Goal: Find specific page/section: Find specific page/section

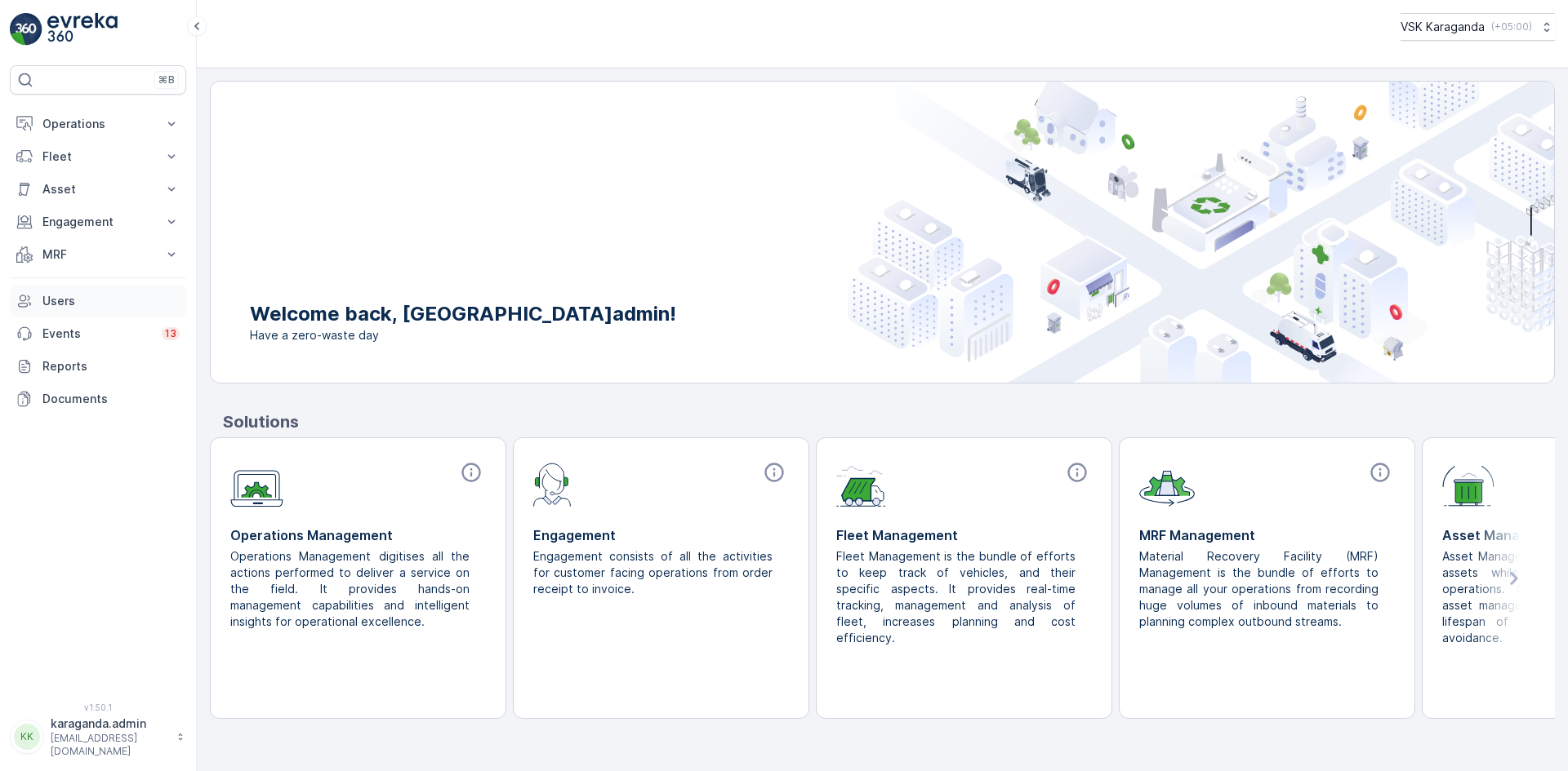
click at [53, 295] on p "Users" at bounding box center [110, 301] width 137 height 16
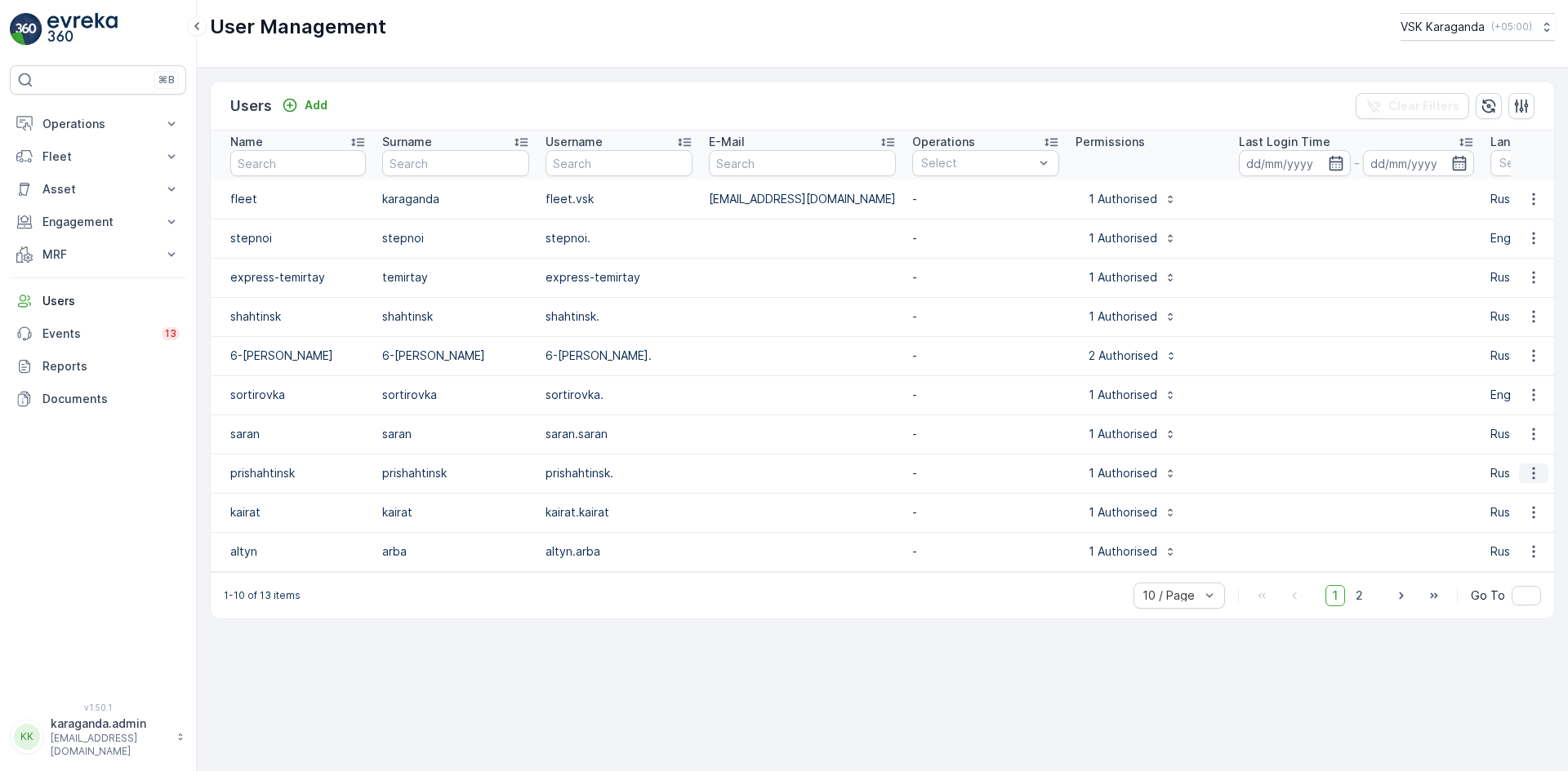
click at [1538, 477] on icon "button" at bounding box center [1534, 473] width 16 height 16
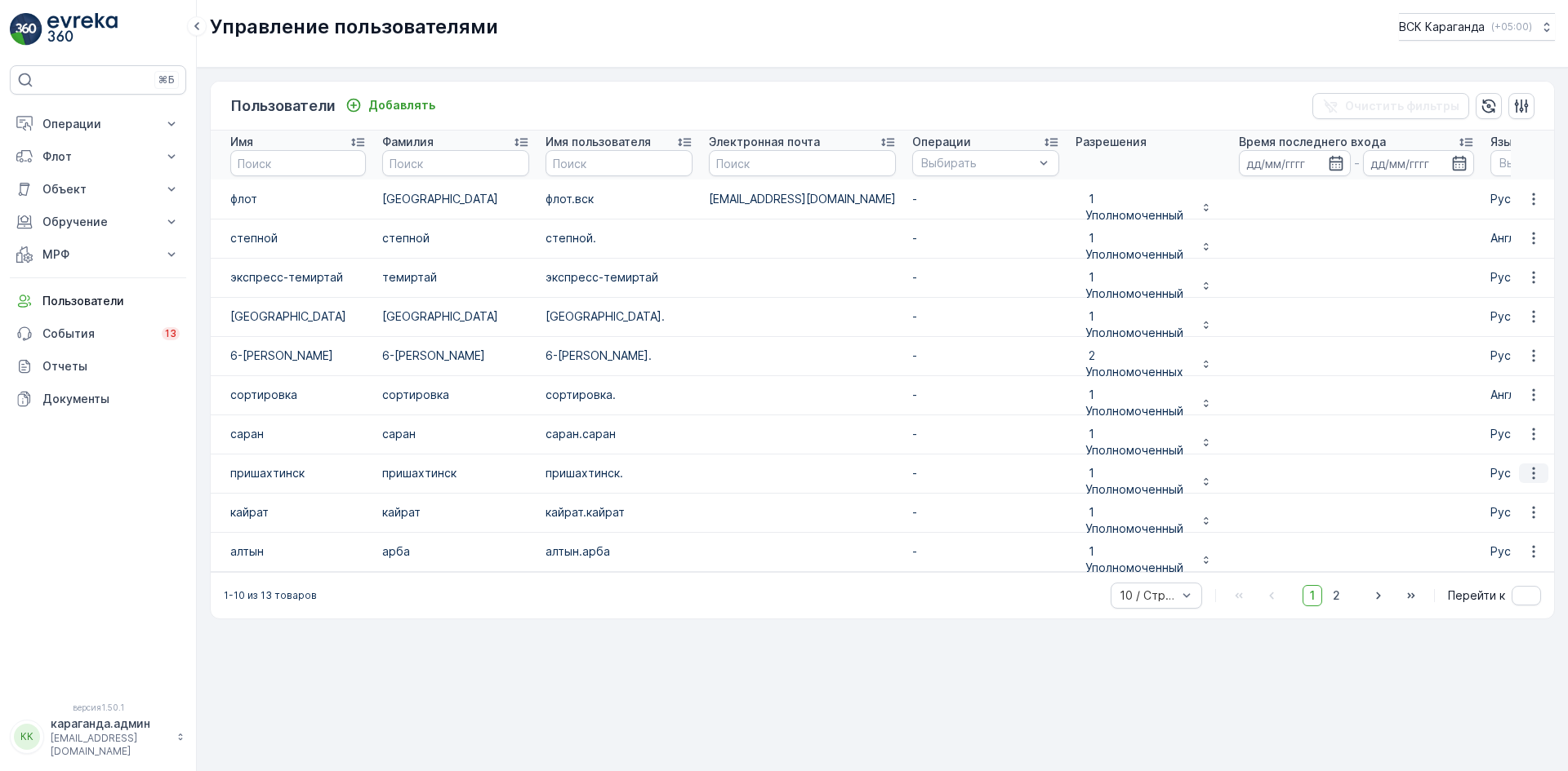
click at [1519, 466] on button "button" at bounding box center [1533, 473] width 30 height 20
click at [1451, 496] on font "Редактировать пользователя" at bounding box center [1474, 497] width 170 height 13
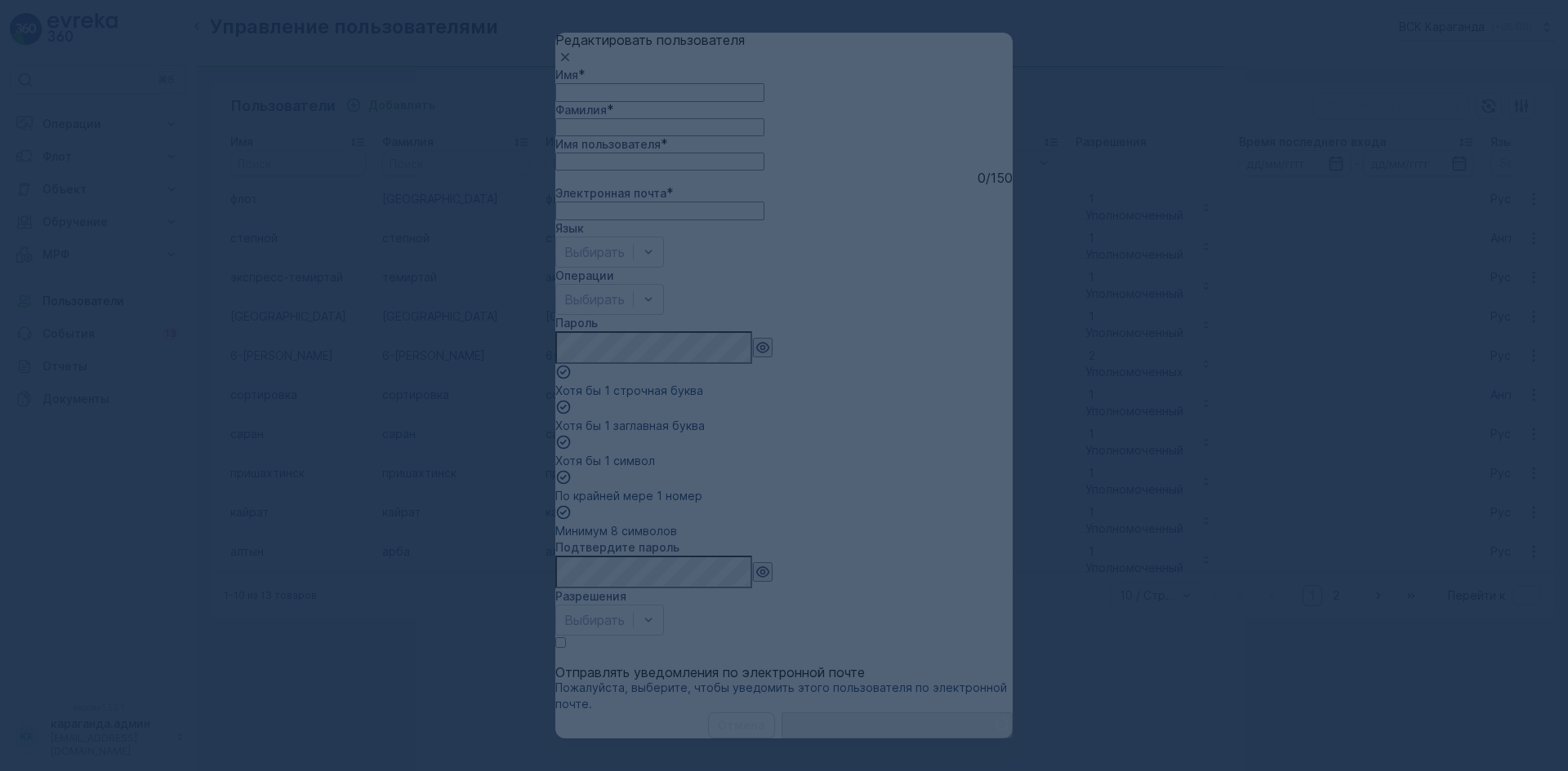
type input "prishahtinsk"
type input "prishahtinsk."
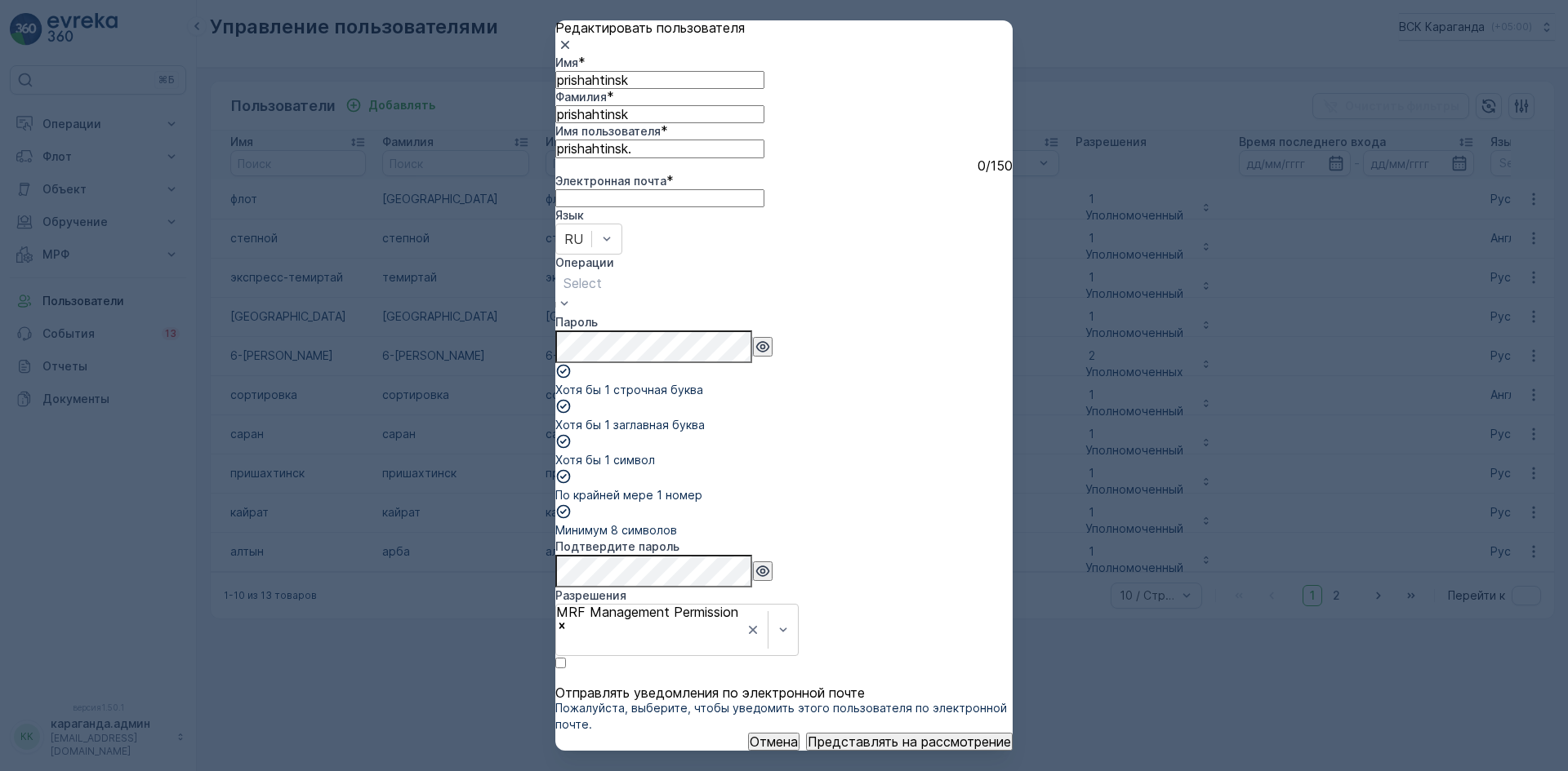
click at [602, 293] on div at bounding box center [582, 284] width 39 height 18
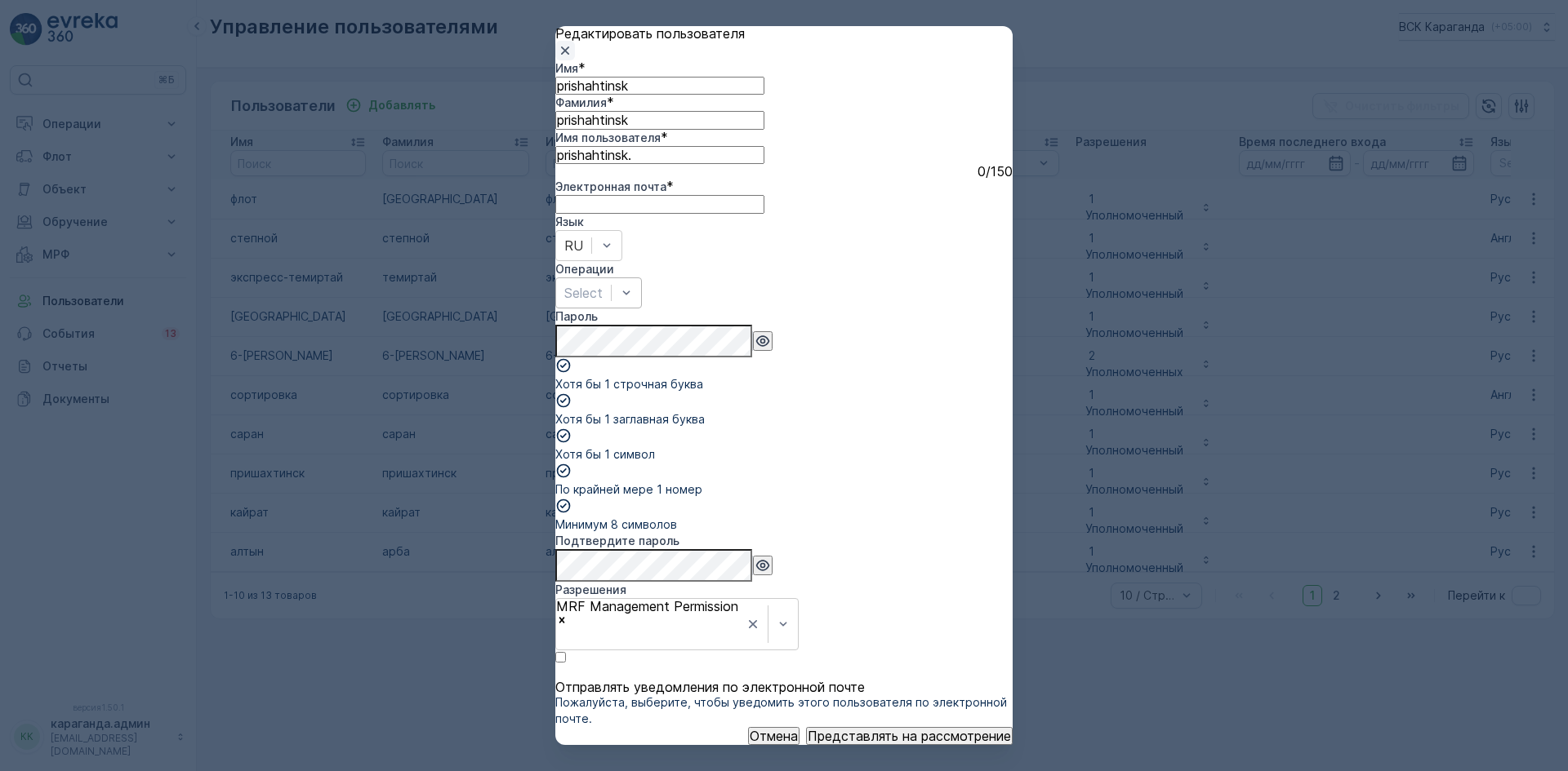
click at [575, 60] on button "button" at bounding box center [565, 50] width 20 height 20
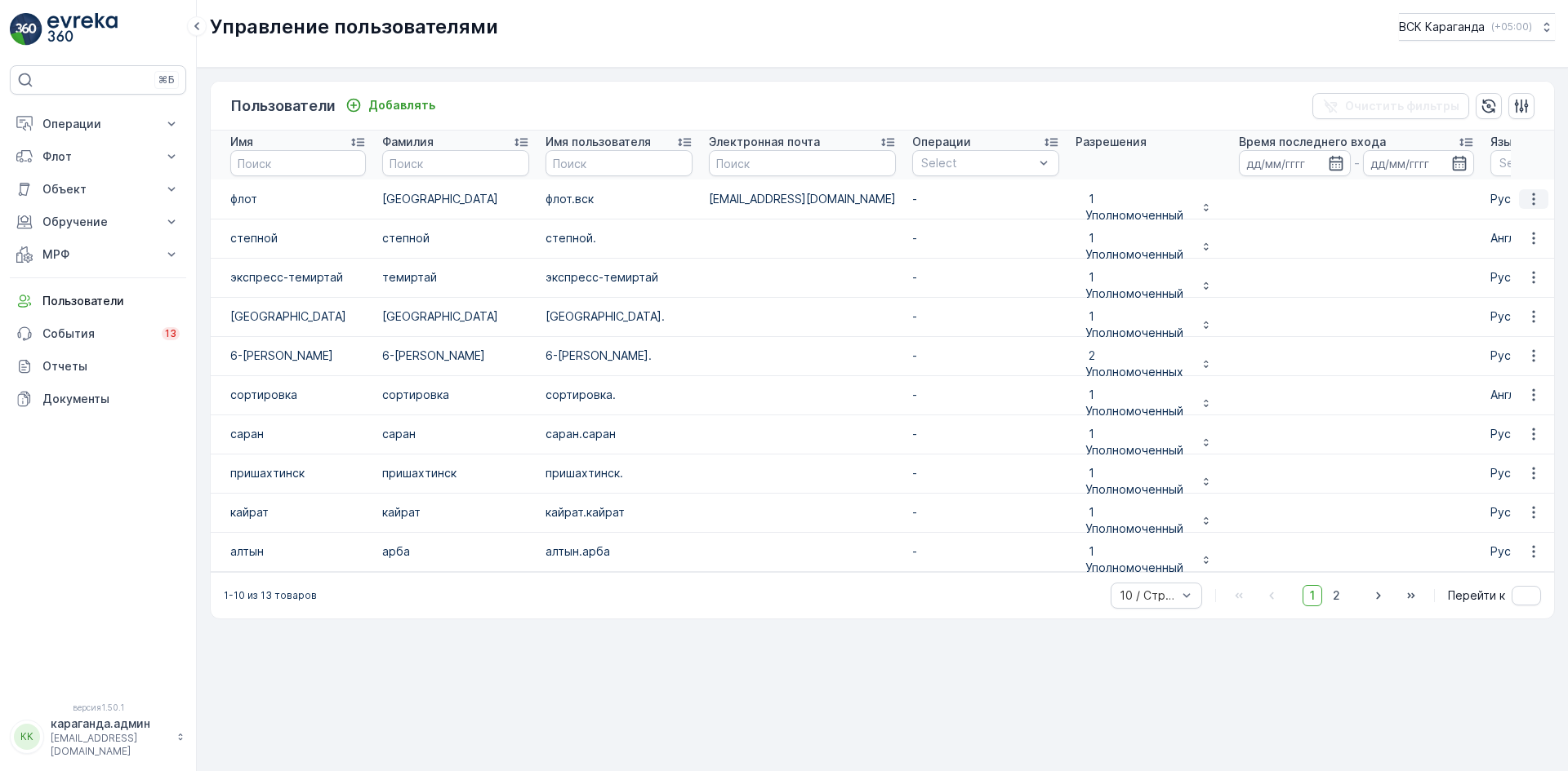
click at [1531, 197] on icon "button" at bounding box center [1534, 199] width 16 height 16
click at [1440, 229] on font "Редактировать пользователя" at bounding box center [1474, 223] width 170 height 13
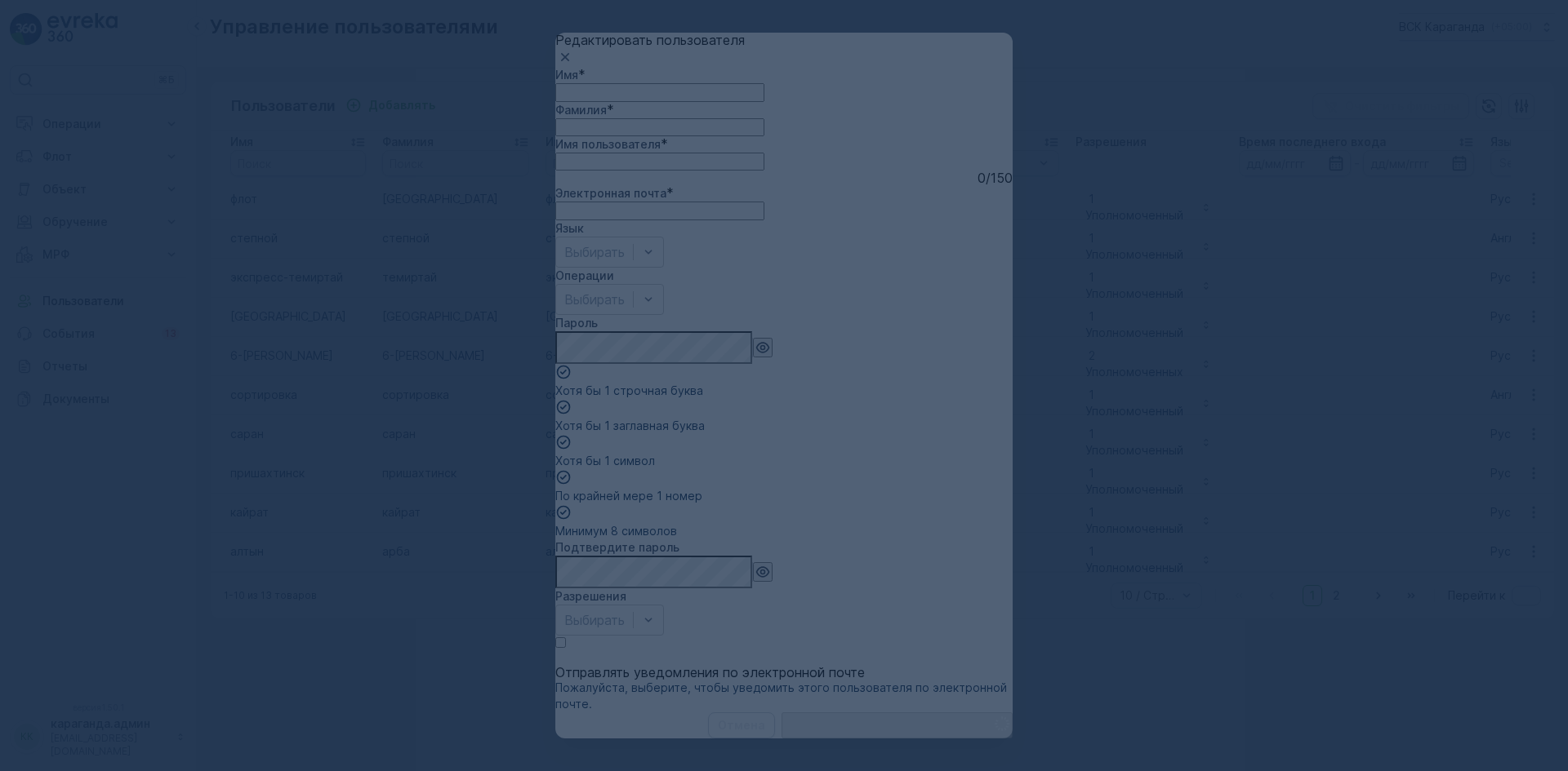
type input "myxtar"
type input "fleet"
type input "karaganda"
type input "fleet.vsk"
type input "[EMAIL_ADDRESS][DOMAIN_NAME]"
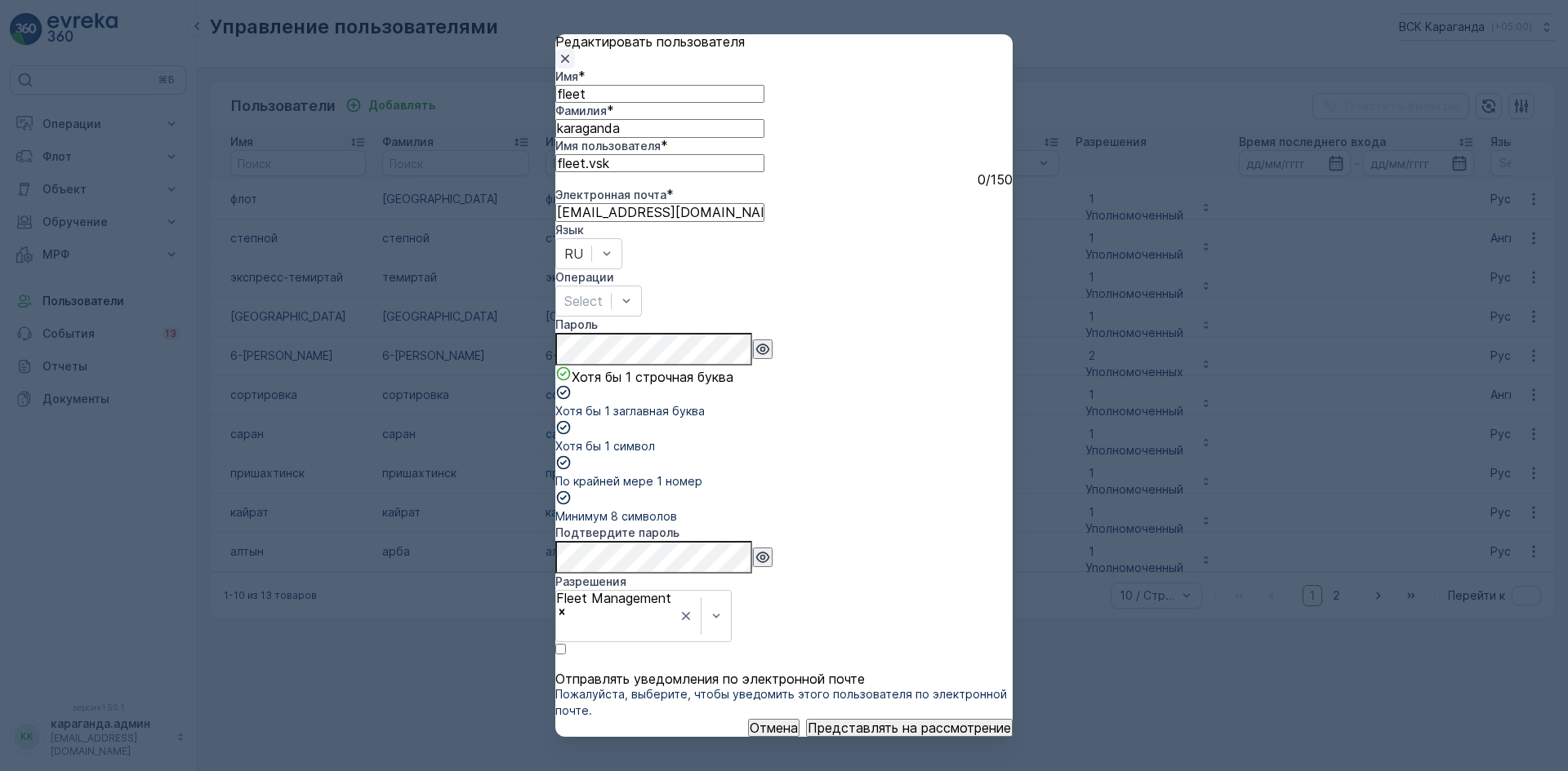
click at [569, 63] on icon "button" at bounding box center [565, 58] width 8 height 8
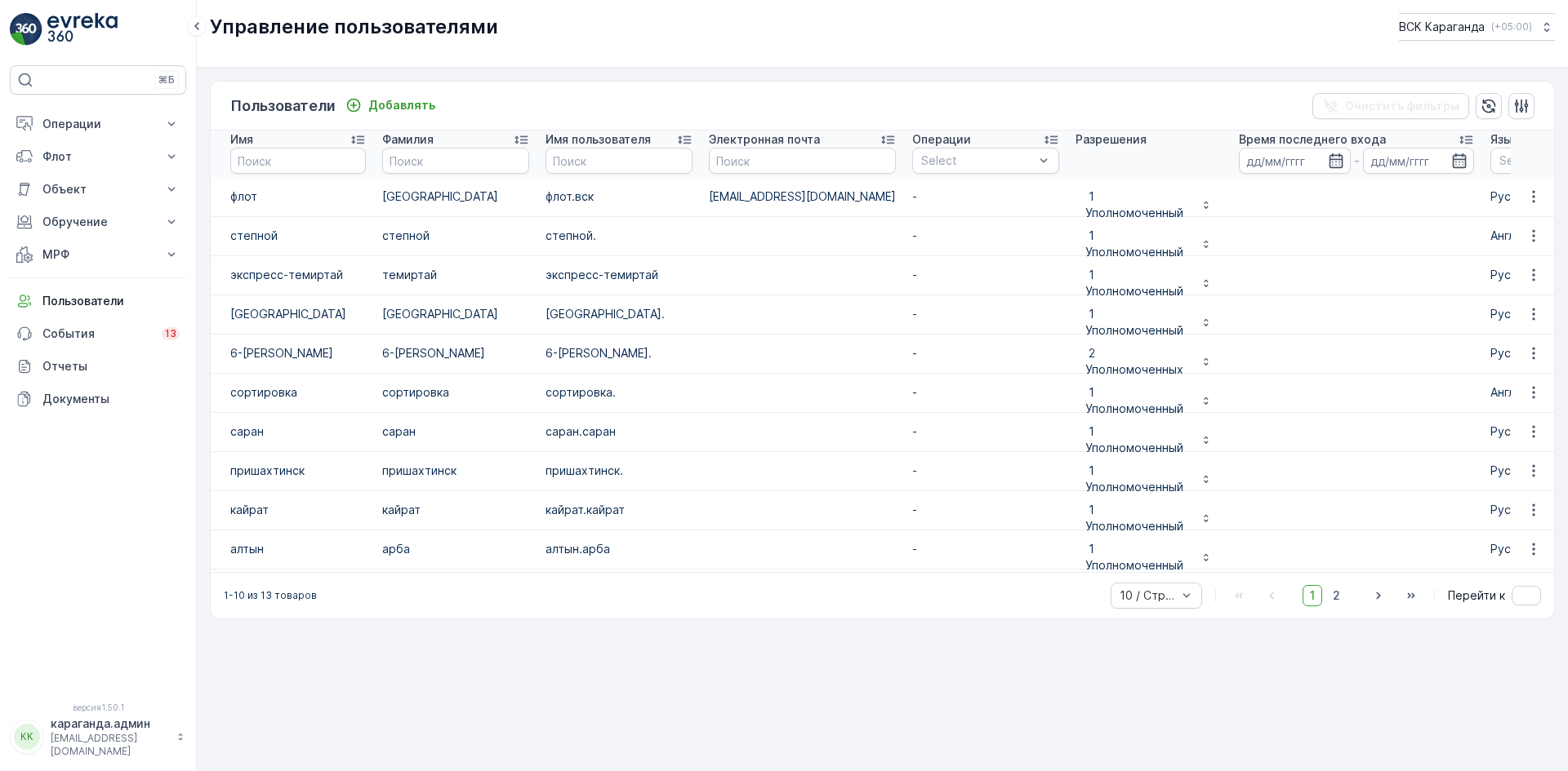
scroll to position [4, 0]
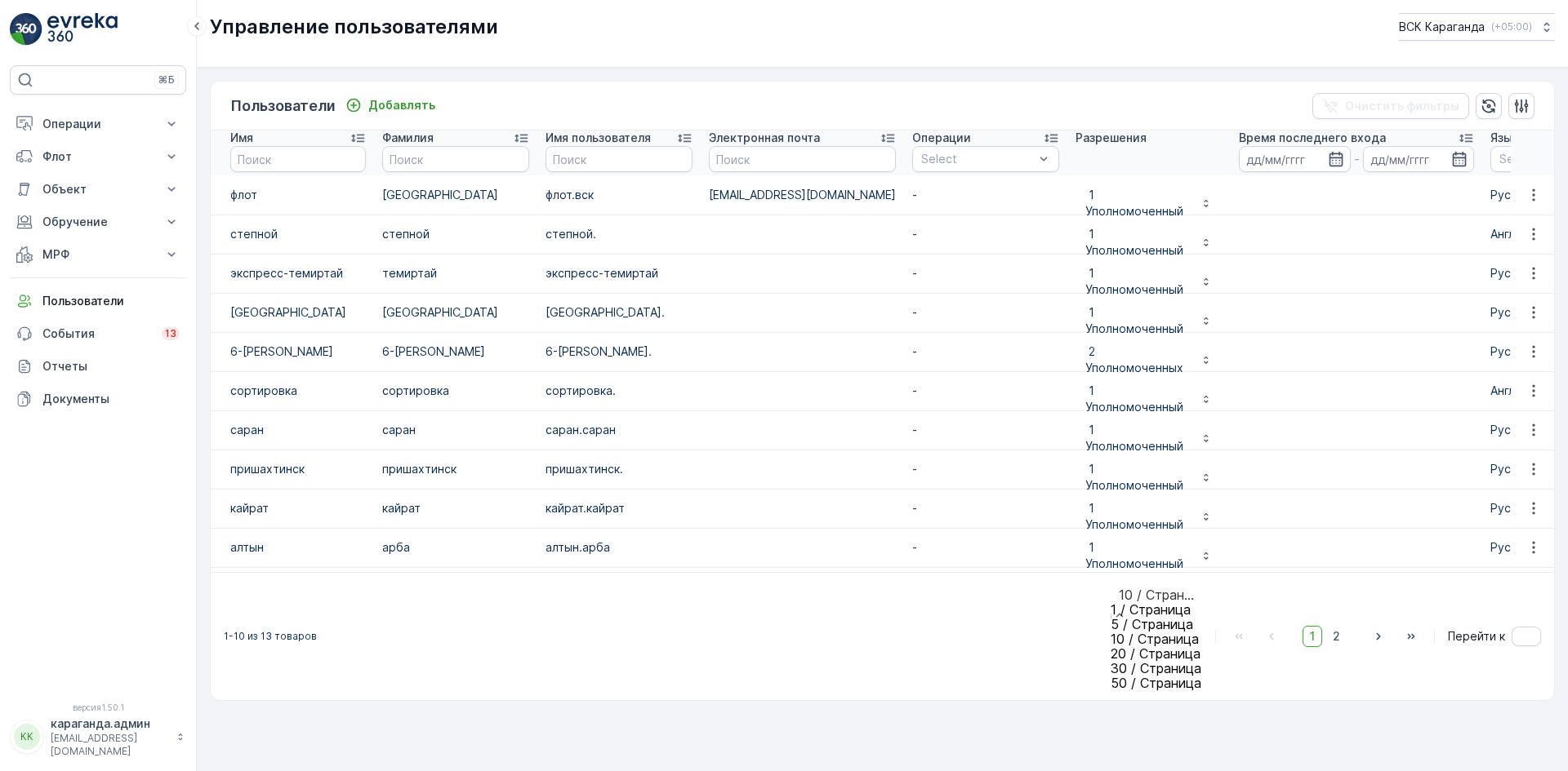
click at [1146, 675] on font "50 / Страница" at bounding box center [1156, 683] width 91 height 16
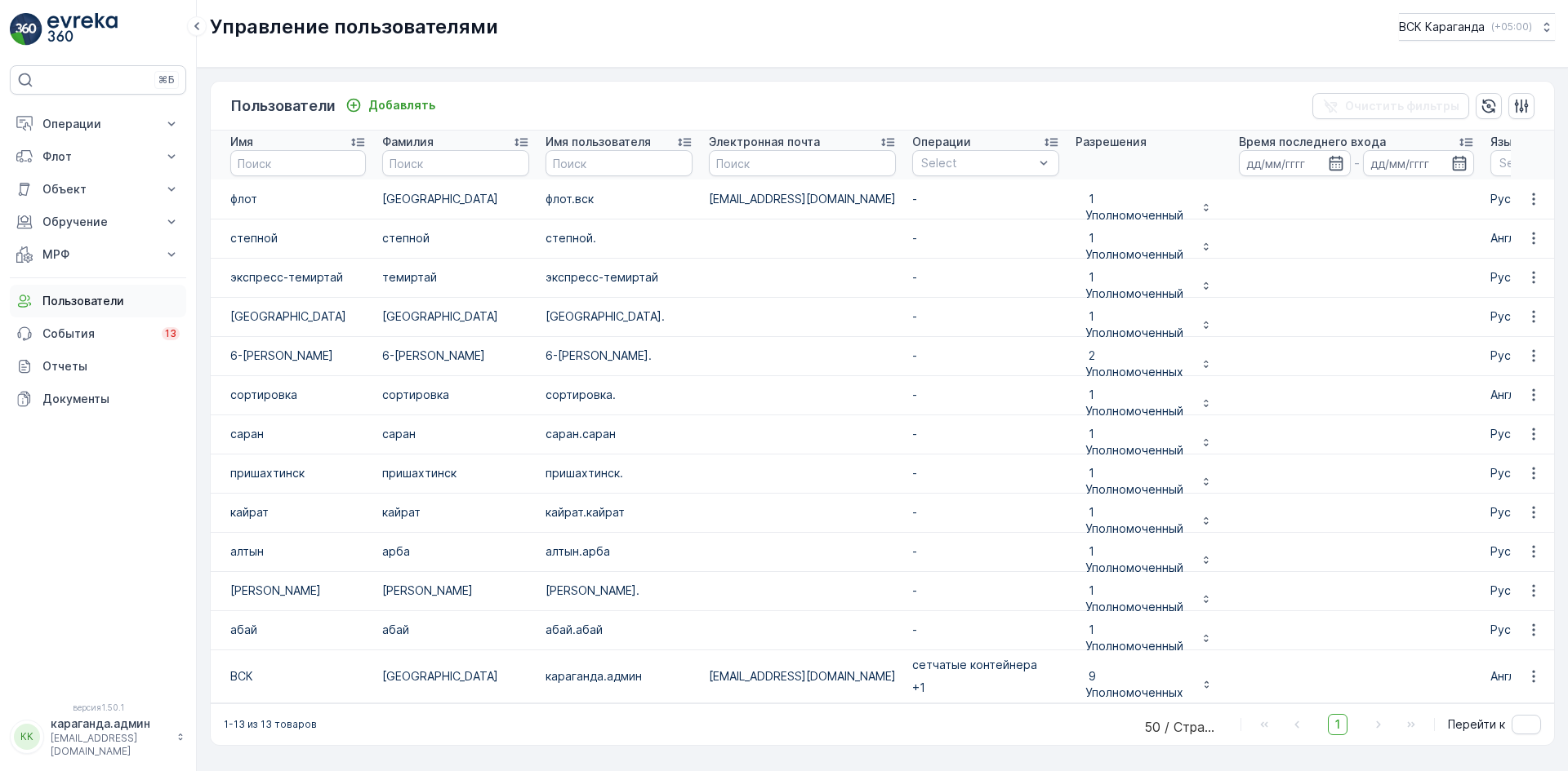
click at [75, 304] on font "Пользователи" at bounding box center [83, 300] width 82 height 13
click at [394, 106] on font "Добавлять" at bounding box center [401, 104] width 67 height 13
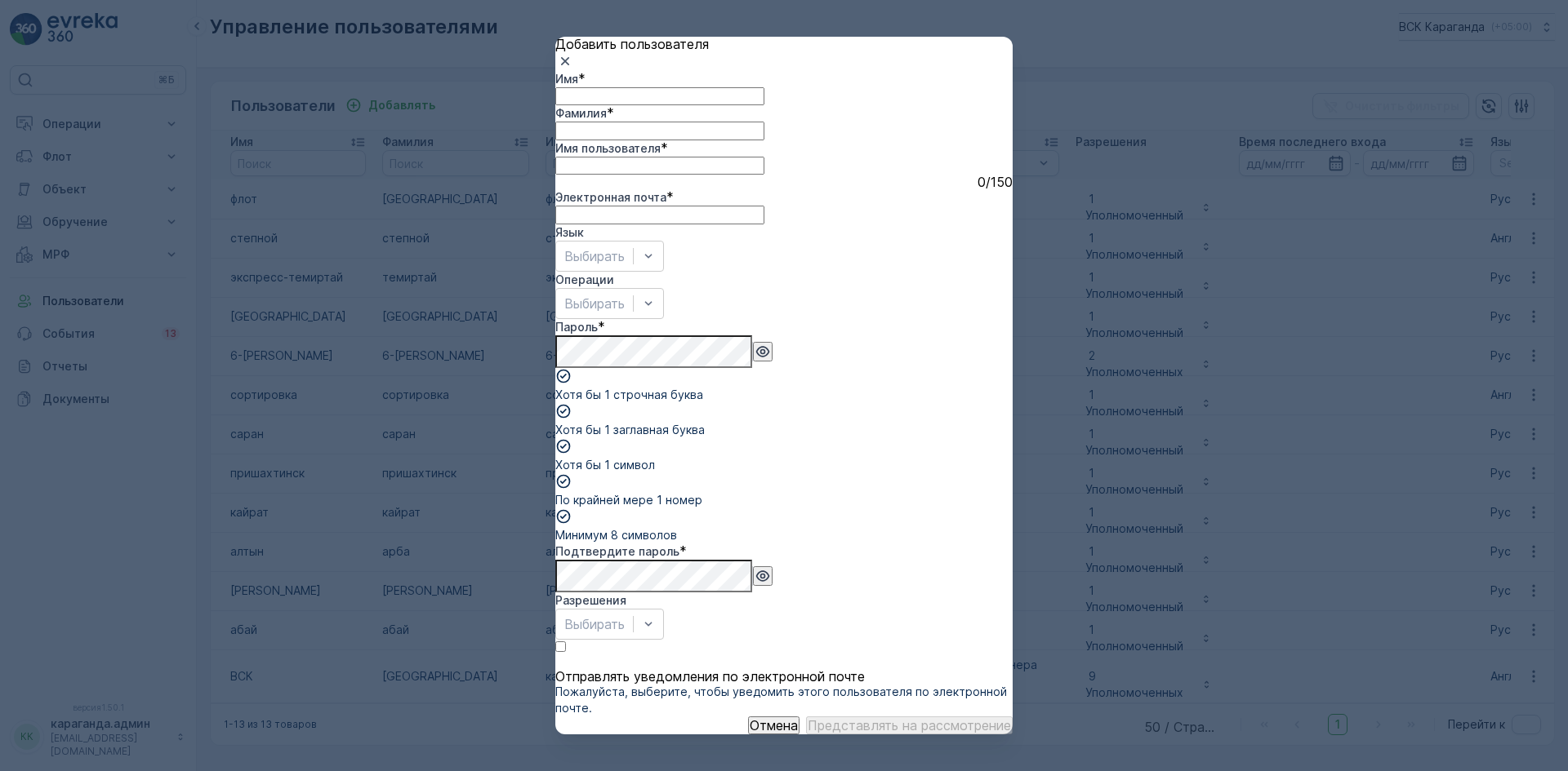
type input "myxtar"
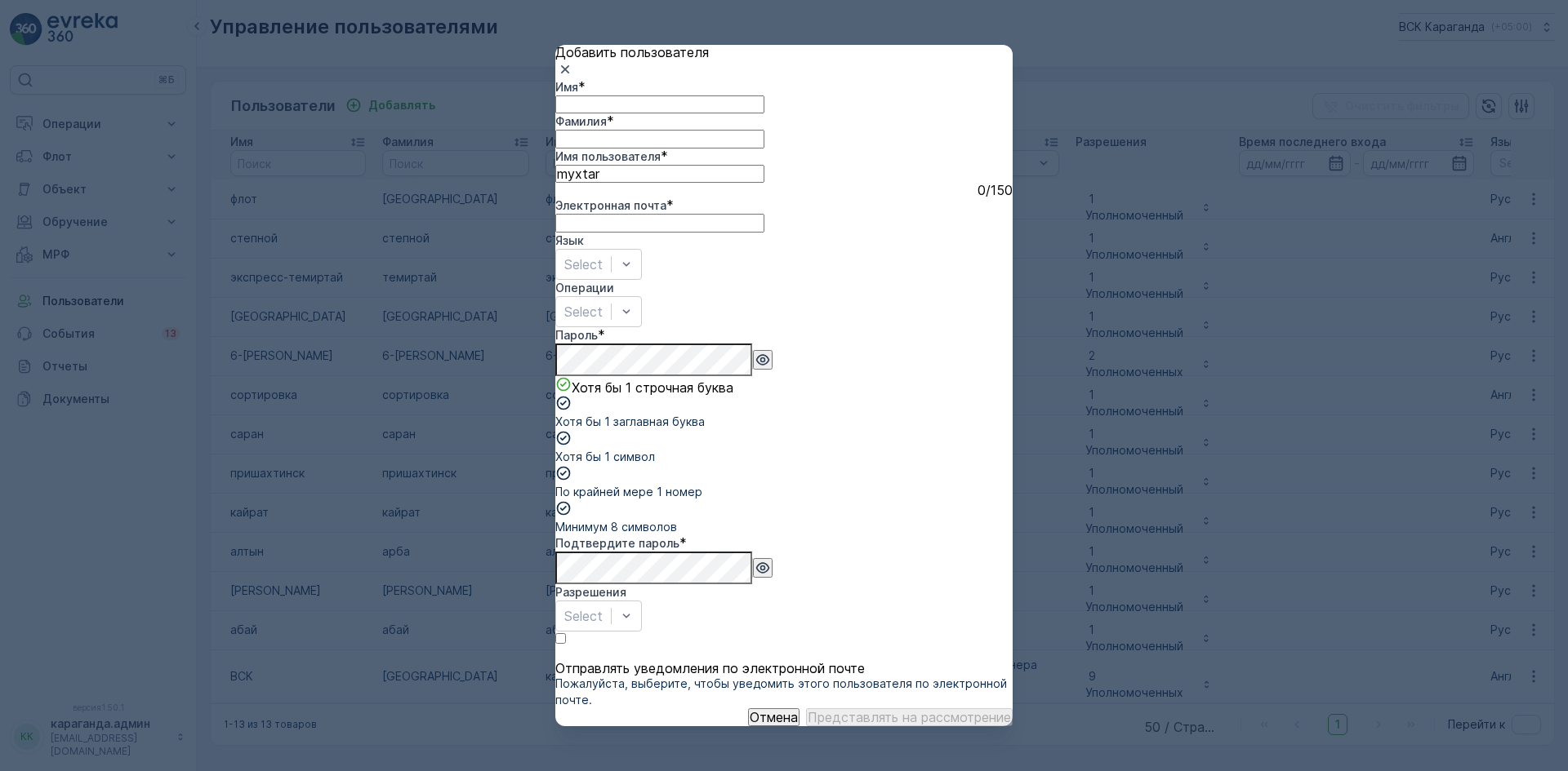
click at [974, 79] on div "Добавить пользователя" at bounding box center [783, 62] width 457 height 34
click at [573, 77] on icon "button" at bounding box center [565, 69] width 16 height 16
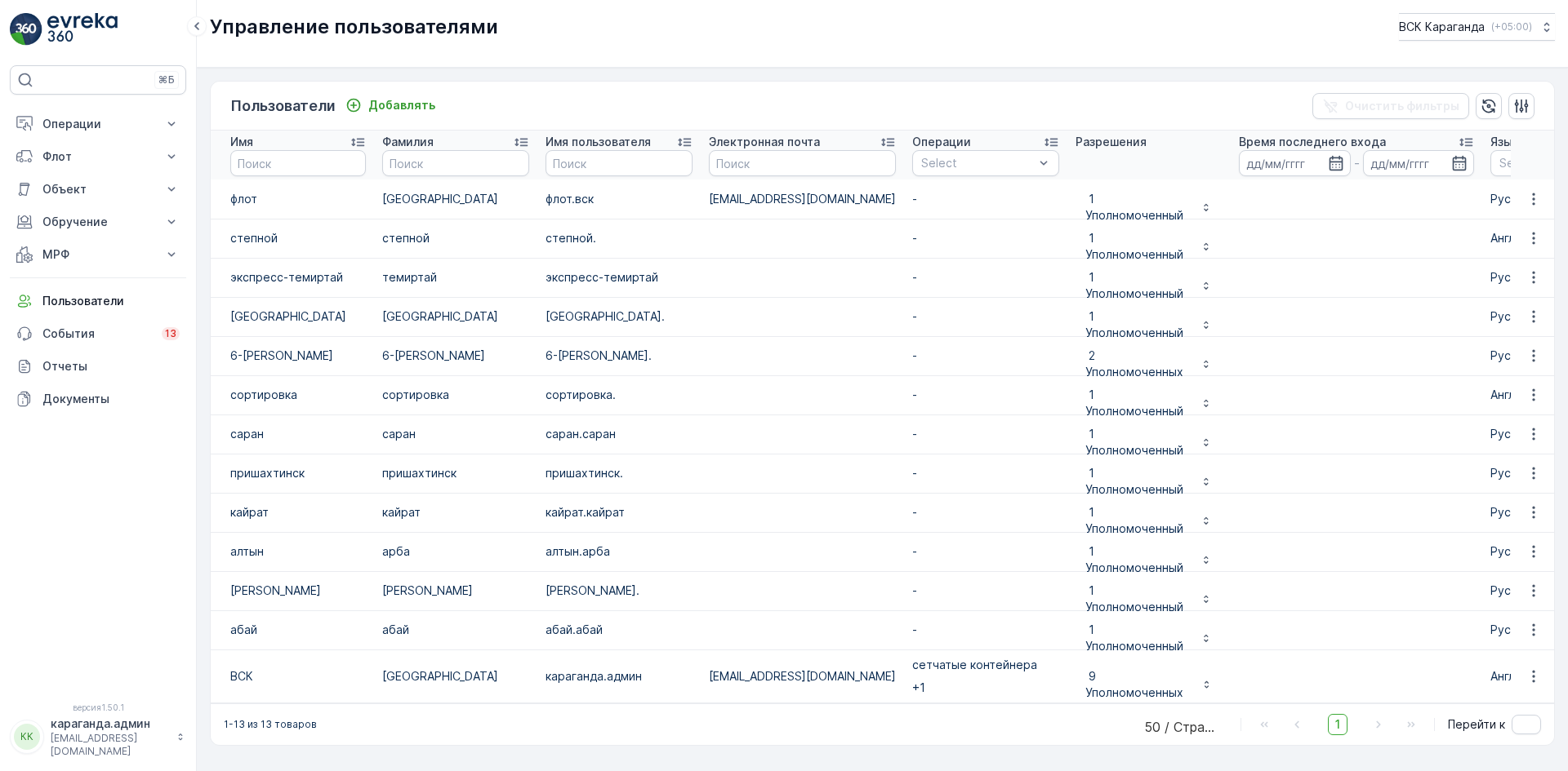
scroll to position [4, 0]
click at [57, 130] on font "Операции" at bounding box center [71, 123] width 58 height 13
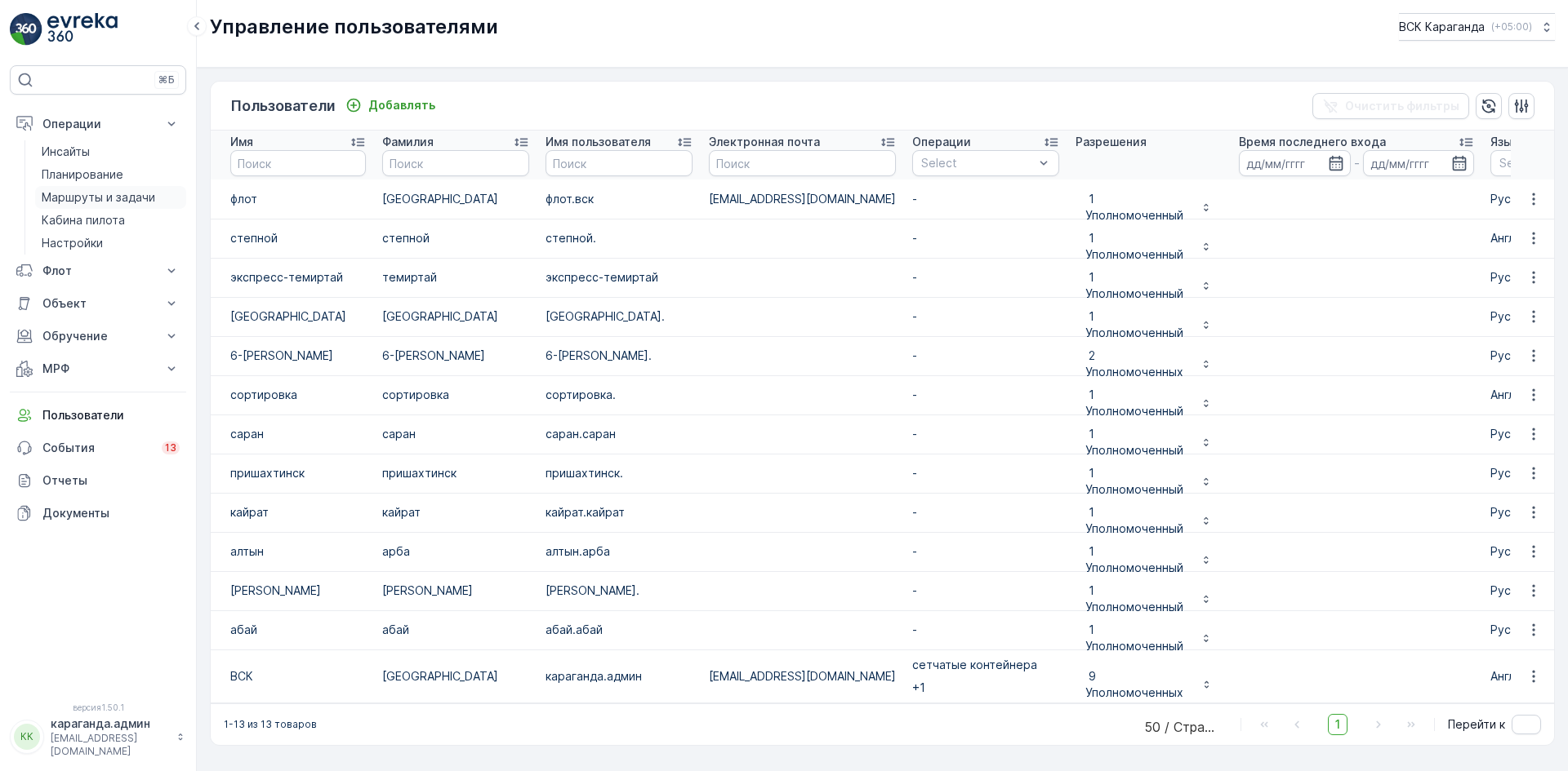
click at [78, 196] on font "Маршруты и задачи" at bounding box center [98, 197] width 113 height 13
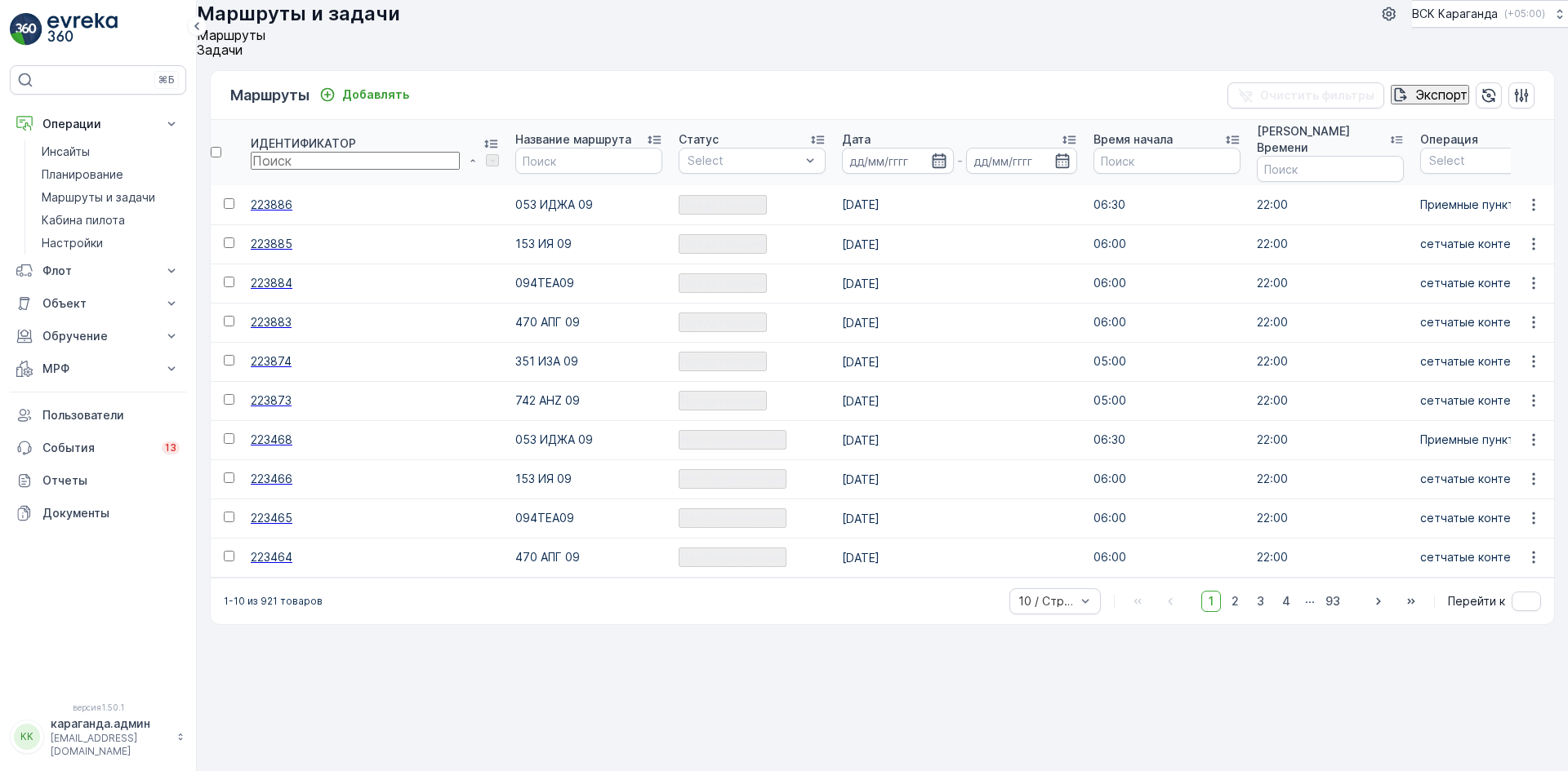
click at [931, 169] on icon "button" at bounding box center [939, 161] width 16 height 16
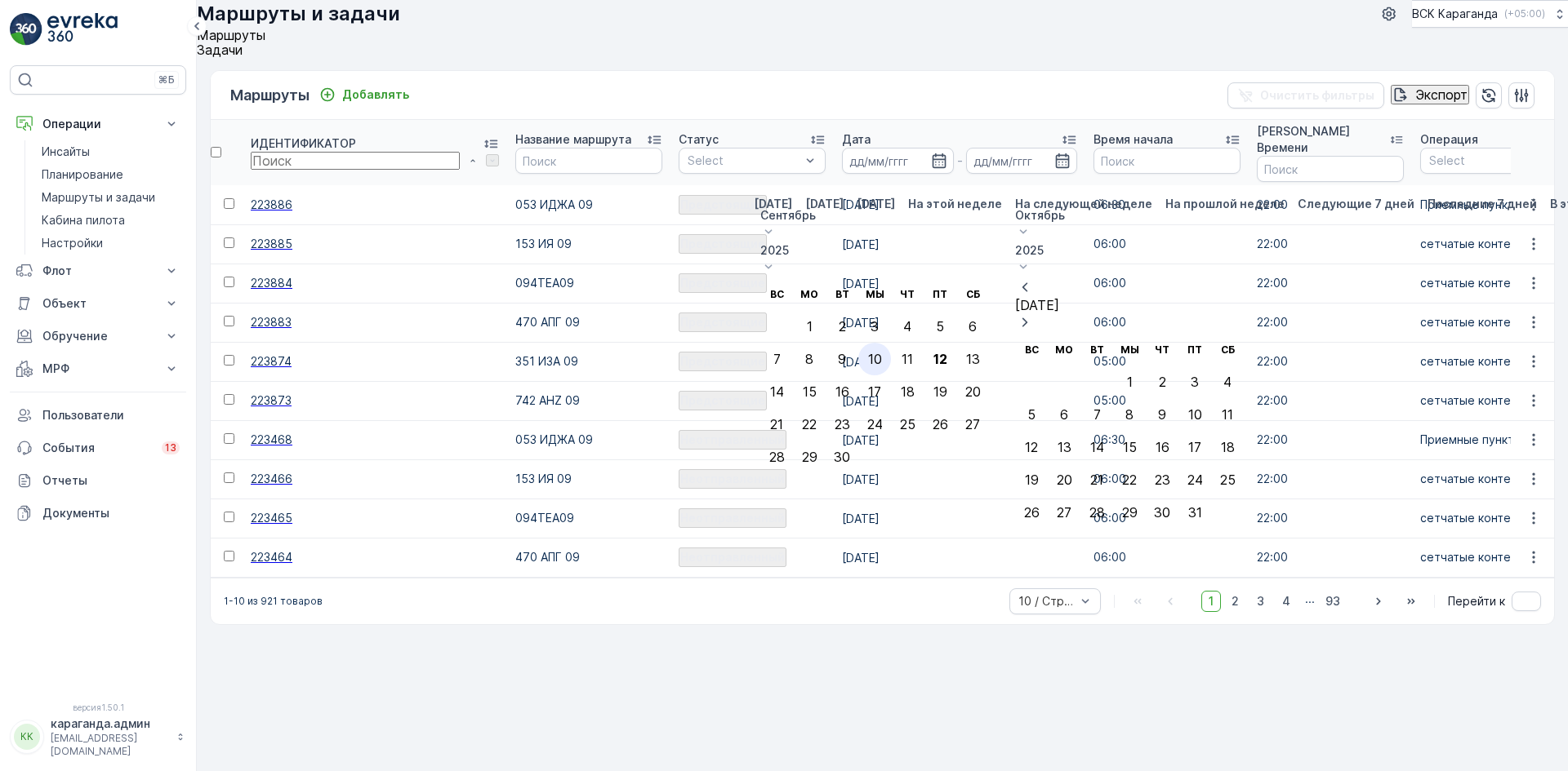
click at [882, 351] on font "10" at bounding box center [875, 359] width 13 height 16
type input "[DATE]"
click at [882, 351] on font "10" at bounding box center [875, 359] width 13 height 16
type input "[DATE]"
click at [882, 351] on font "10" at bounding box center [875, 359] width 13 height 16
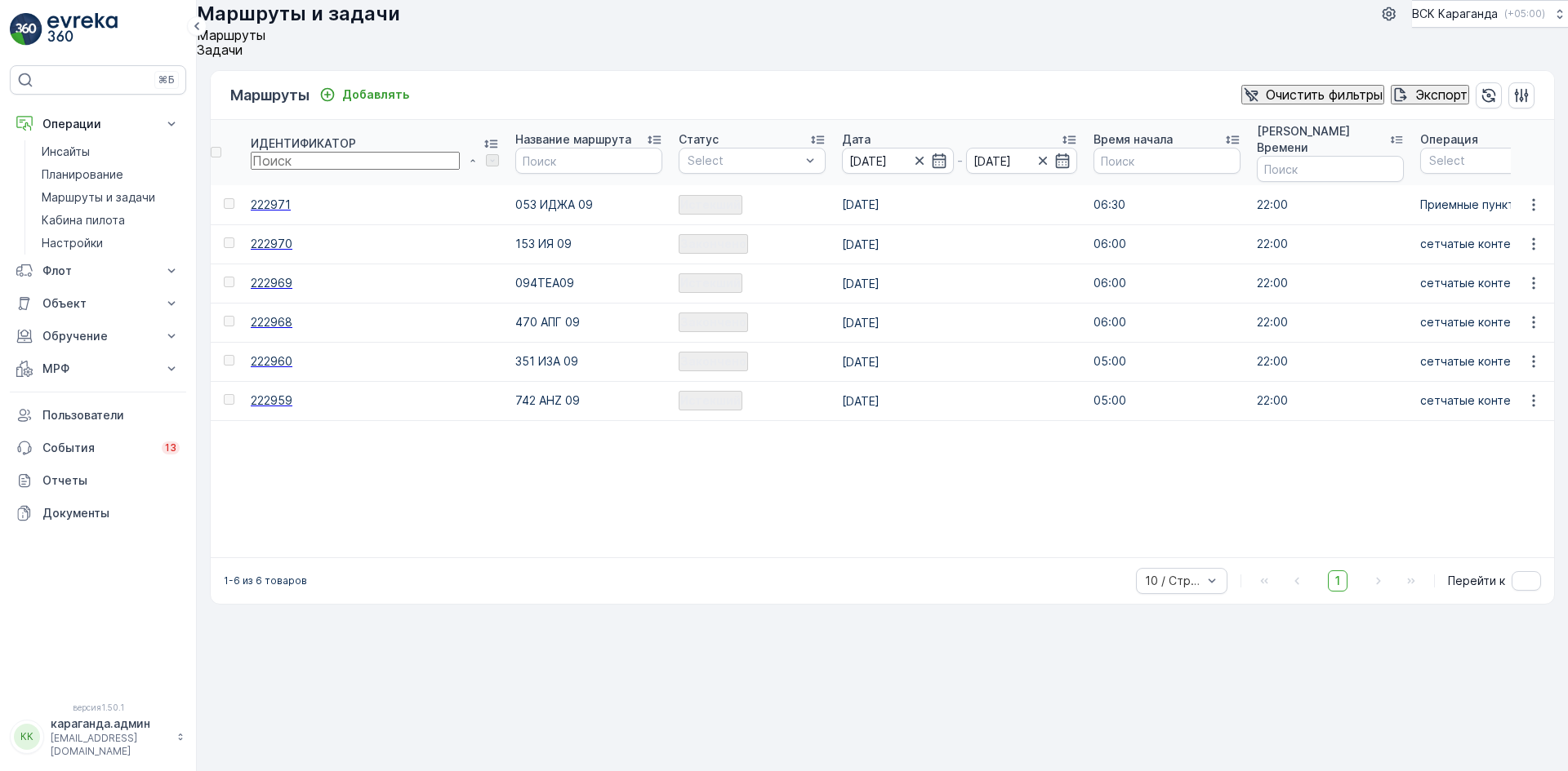
click at [284, 329] on font "222968" at bounding box center [271, 321] width 41 height 13
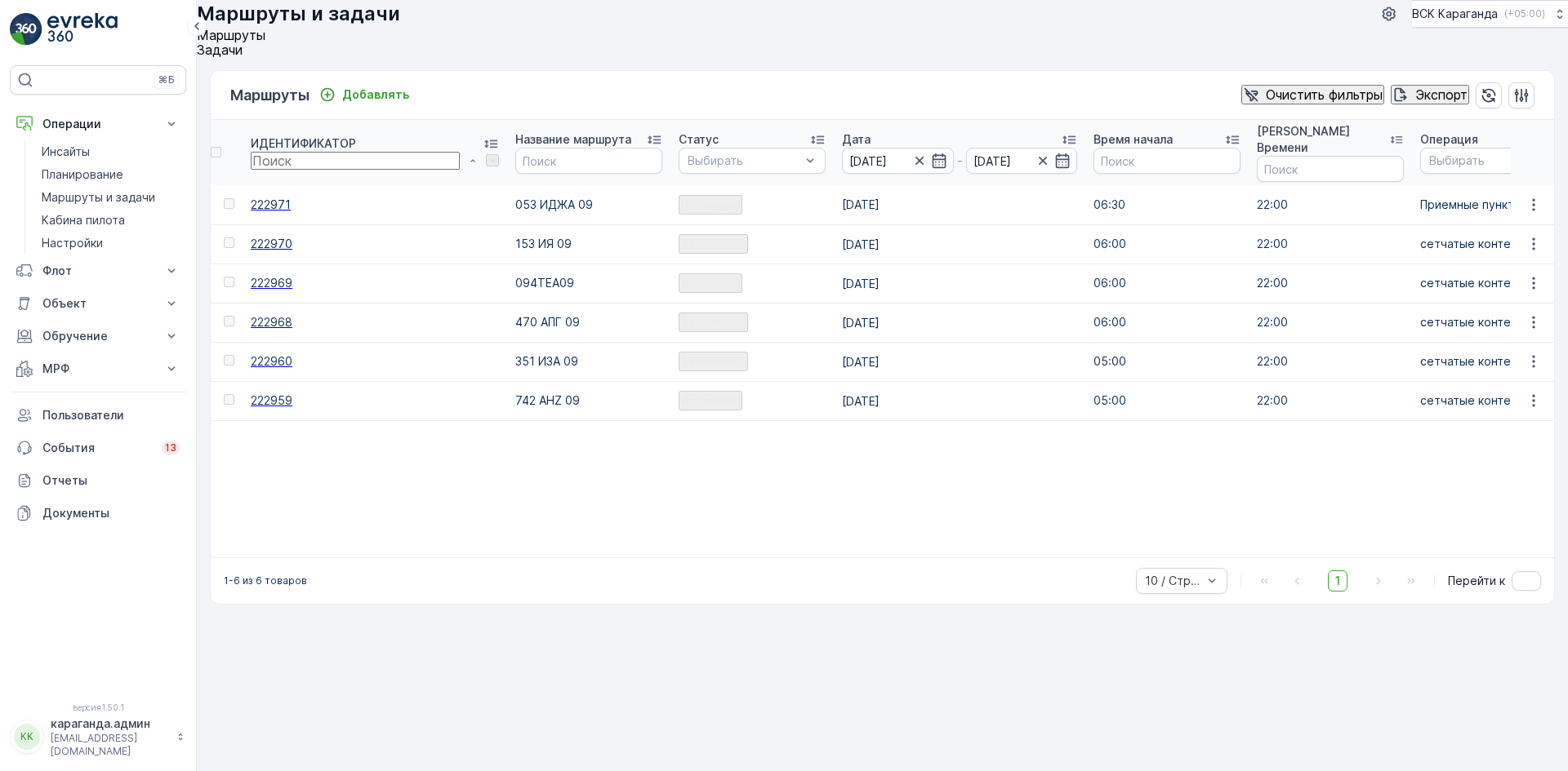
click at [284, 250] on font "222970" at bounding box center [271, 243] width 41 height 13
